Goal: Use online tool/utility: Utilize a website feature to perform a specific function

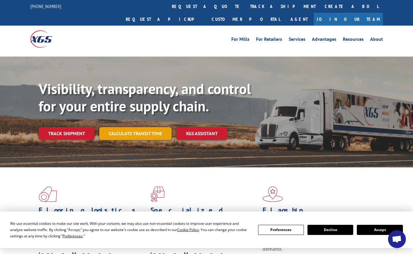
click at [146, 127] on link "Calculate transit time" at bounding box center [135, 133] width 72 height 13
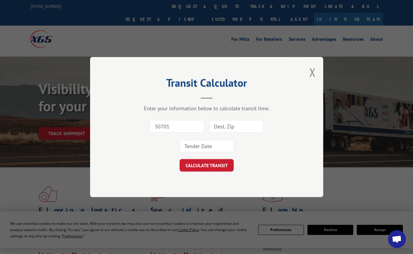
type input "30701"
click at [234, 126] on input at bounding box center [236, 126] width 55 height 12
type input "60517"
click at [199, 146] on input at bounding box center [206, 146] width 55 height 12
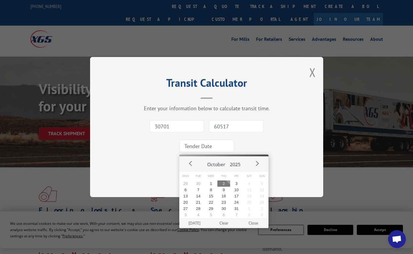
click at [223, 181] on button "2" at bounding box center [223, 183] width 13 height 6
type input "[DATE]"
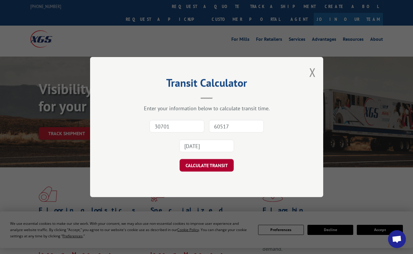
click at [208, 166] on button "CALCULATE TRANSIT" at bounding box center [207, 165] width 54 height 12
